Goal: Use online tool/utility

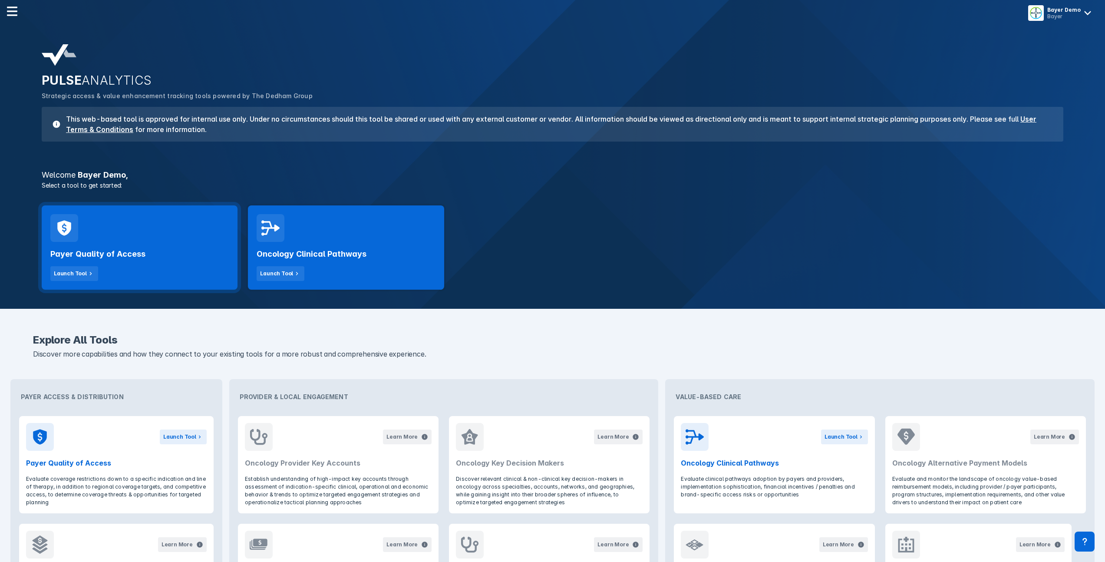
click at [192, 250] on div "Payer Quality of Access Launch Tool" at bounding box center [139, 261] width 179 height 39
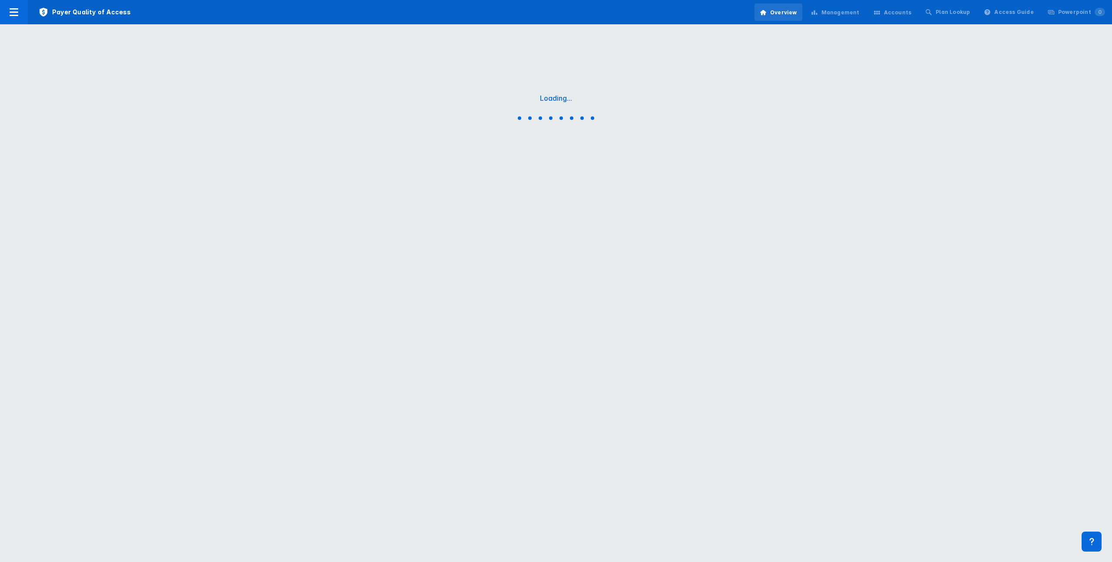
click at [846, 13] on div "Management" at bounding box center [840, 13] width 38 height 8
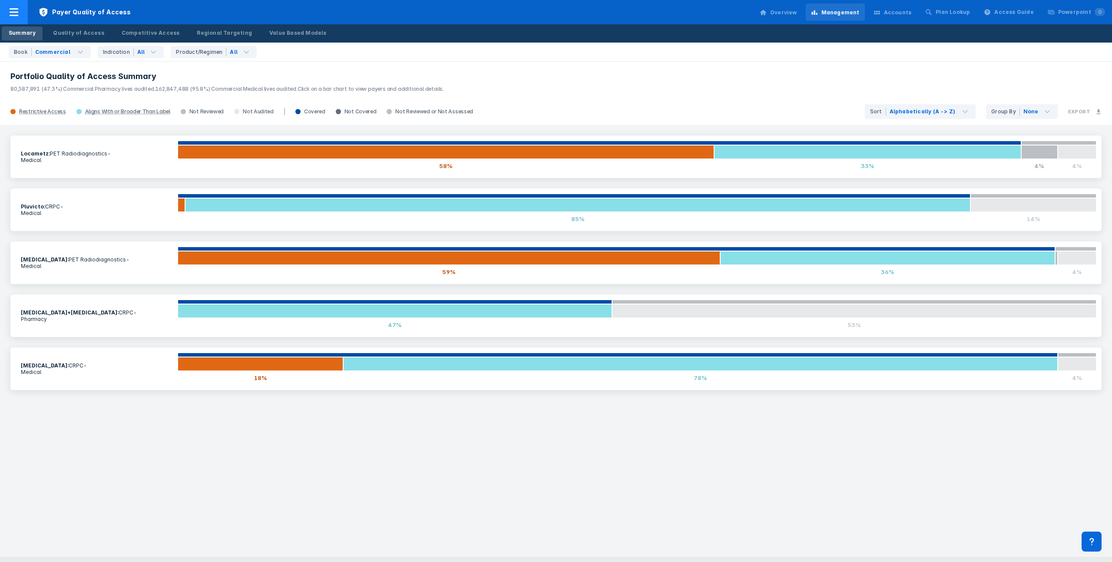
click at [12, 7] on icon at bounding box center [14, 12] width 10 height 10
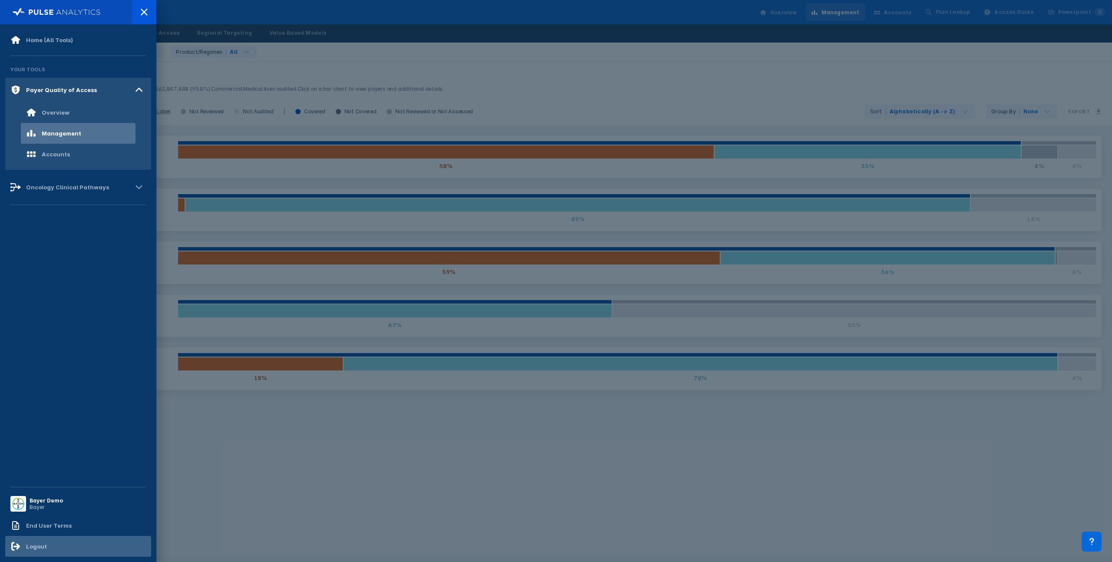
click at [27, 545] on div "Logout" at bounding box center [36, 546] width 21 height 7
